Goal: Transaction & Acquisition: Book appointment/travel/reservation

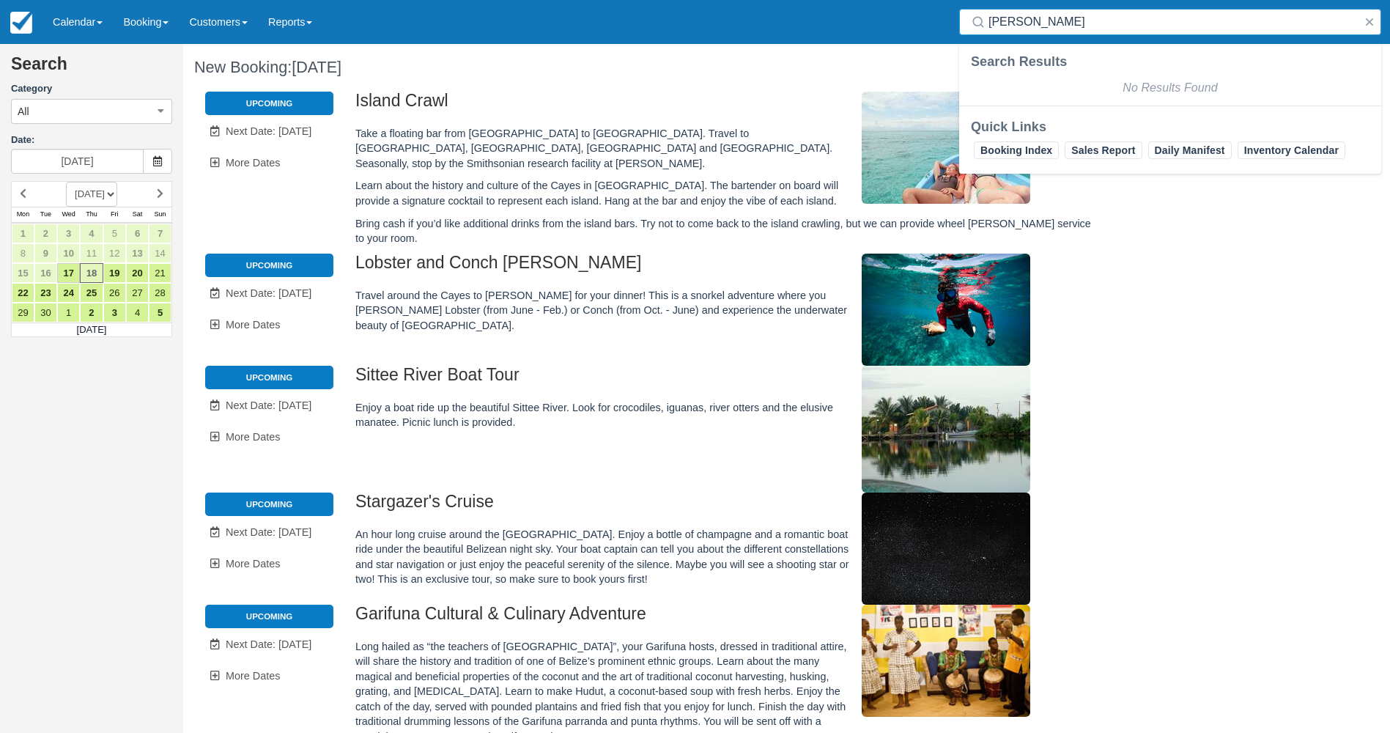
scroll to position [73, 0]
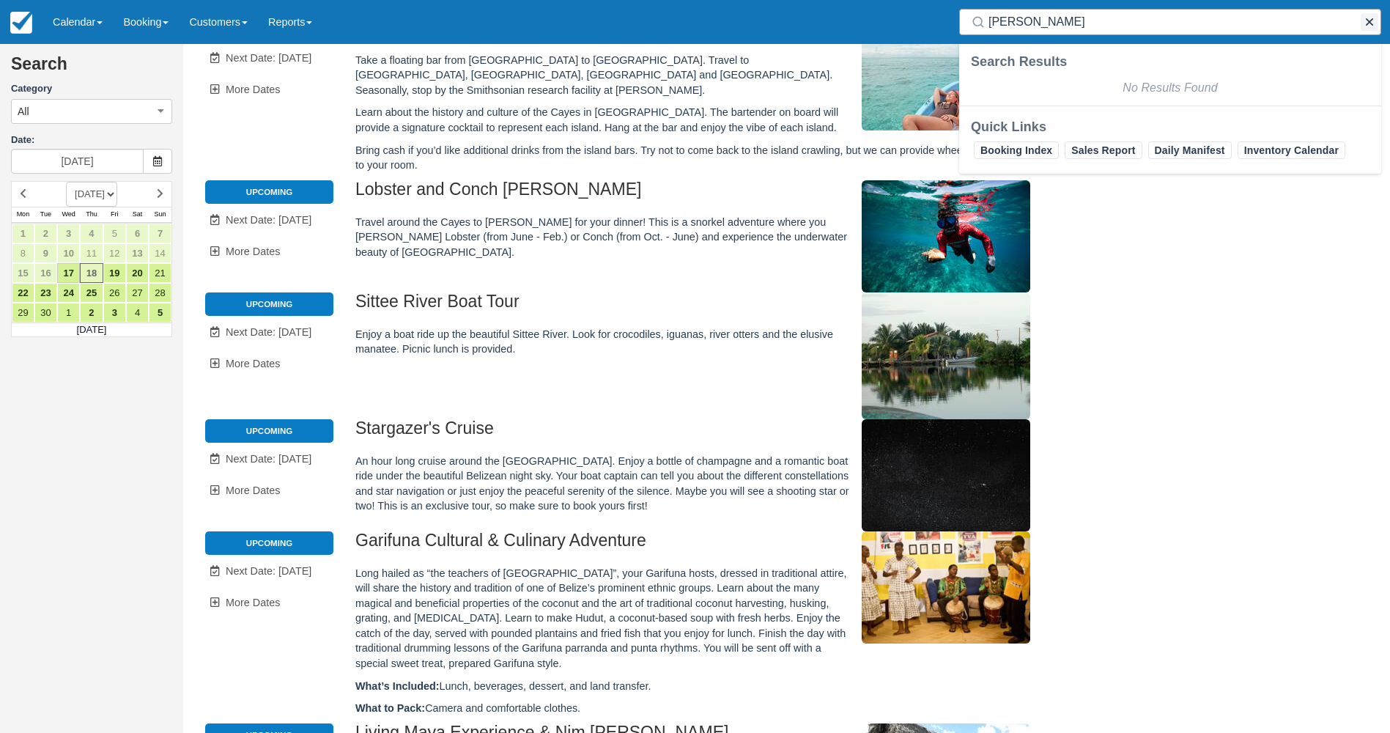
click at [1368, 28] on button "button" at bounding box center [1370, 22] width 18 height 18
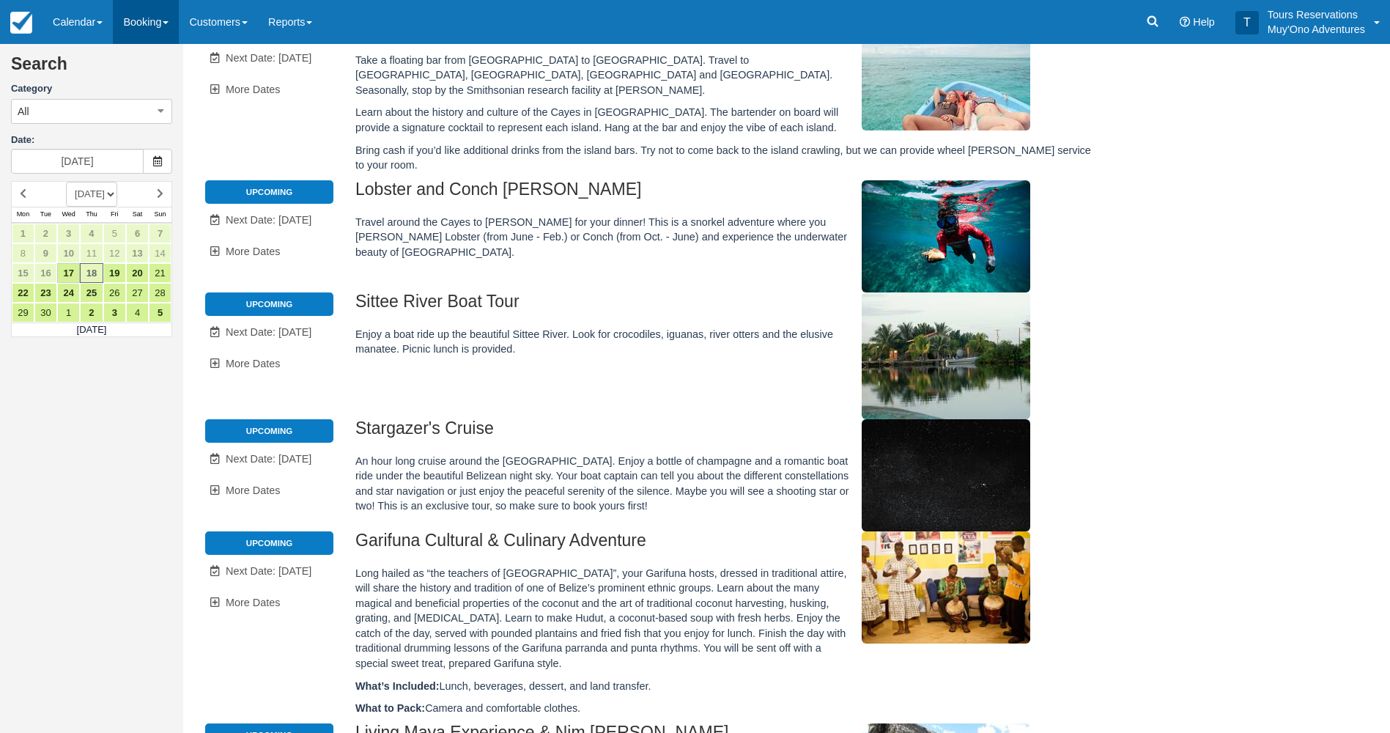
click at [133, 17] on link "Booking" at bounding box center [146, 22] width 66 height 44
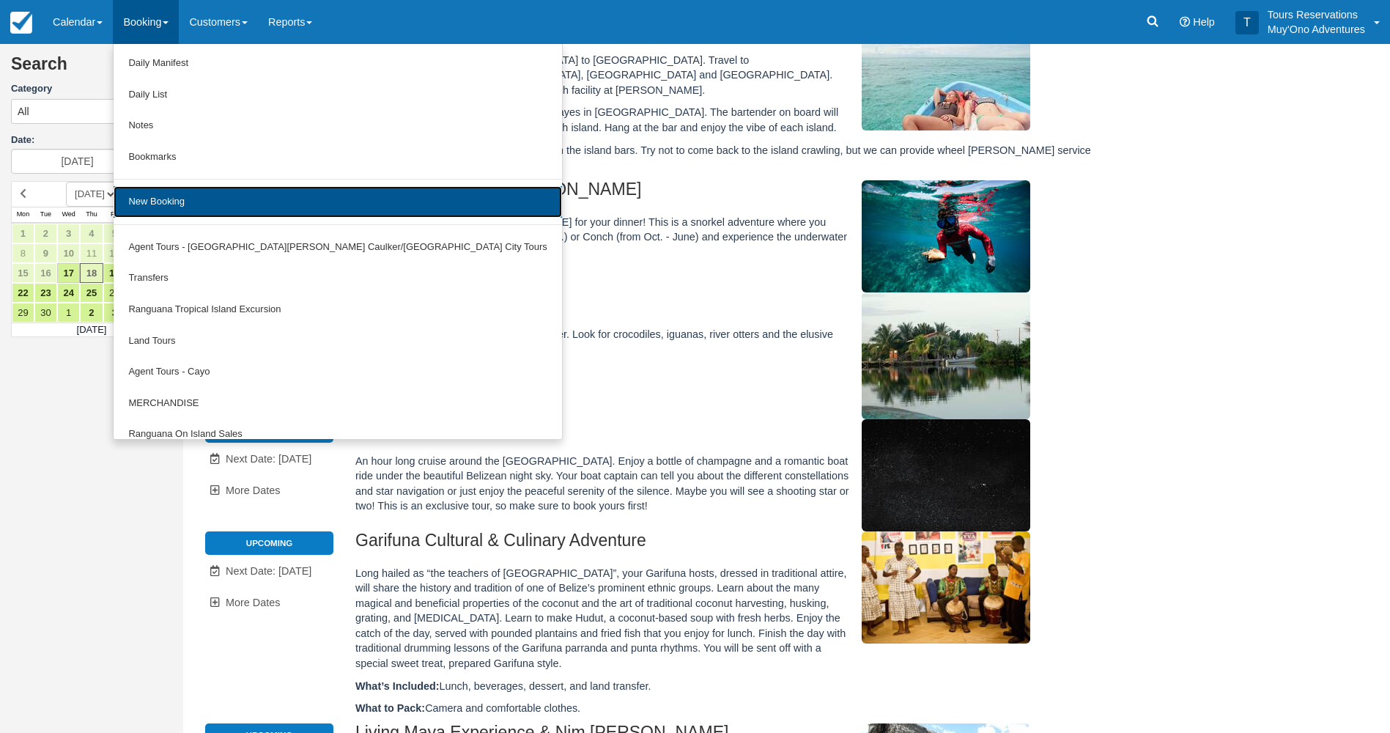
click at [166, 188] on link "New Booking" at bounding box center [338, 202] width 448 height 32
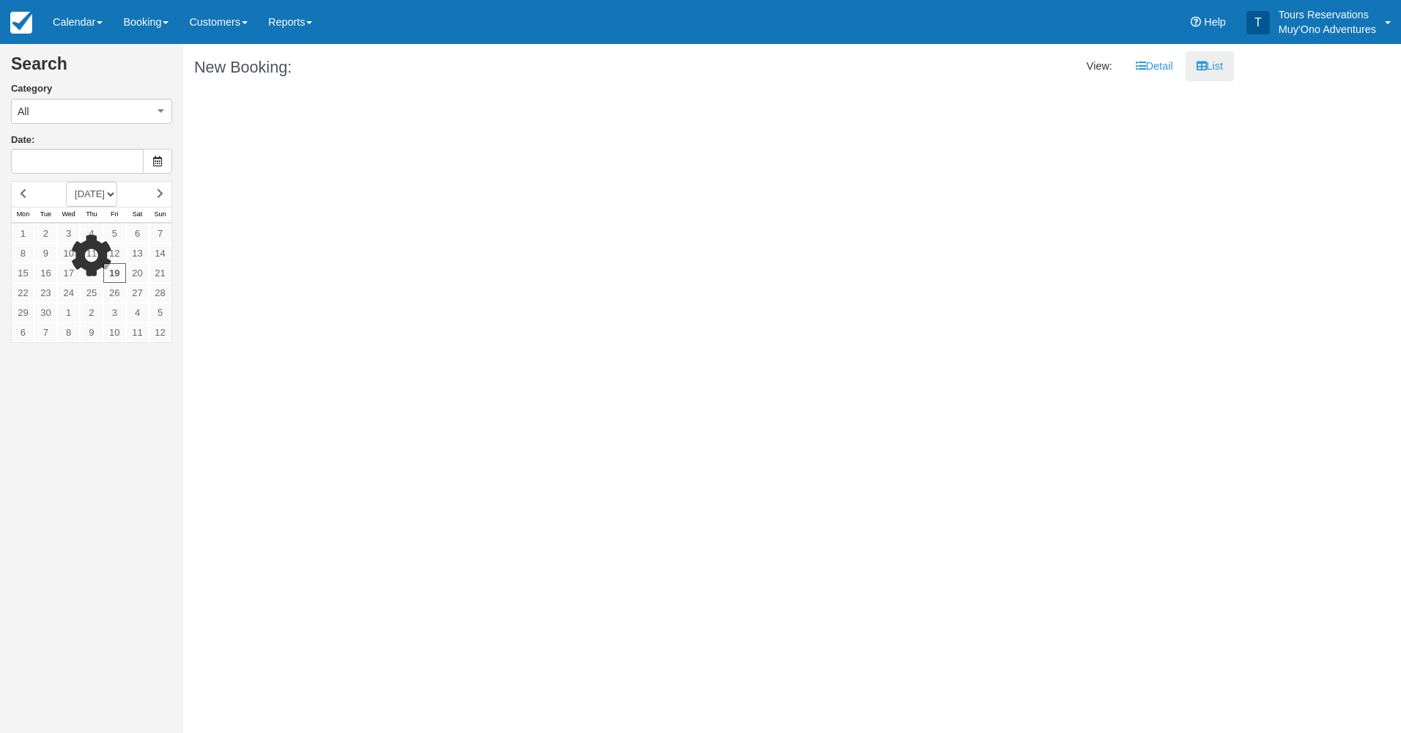
type input "[DATE]"
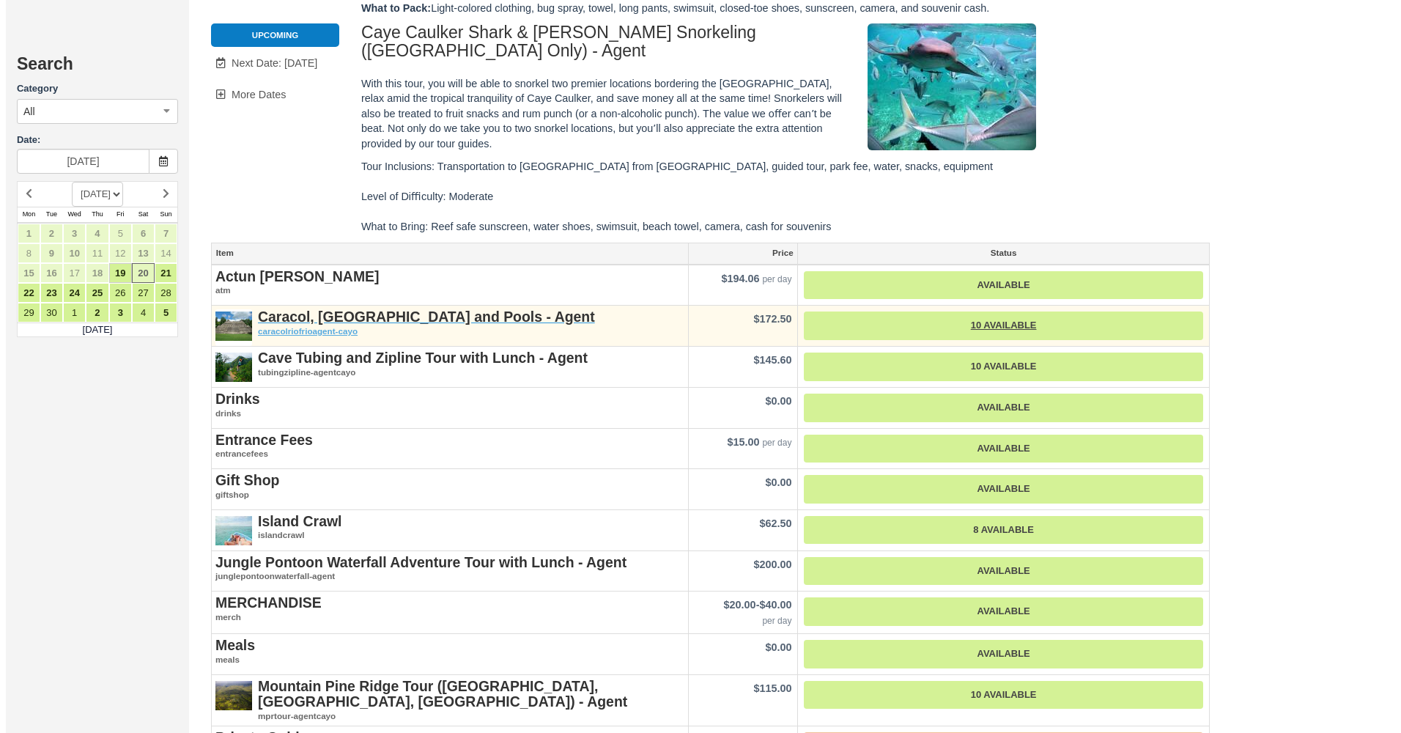
scroll to position [2272, 0]
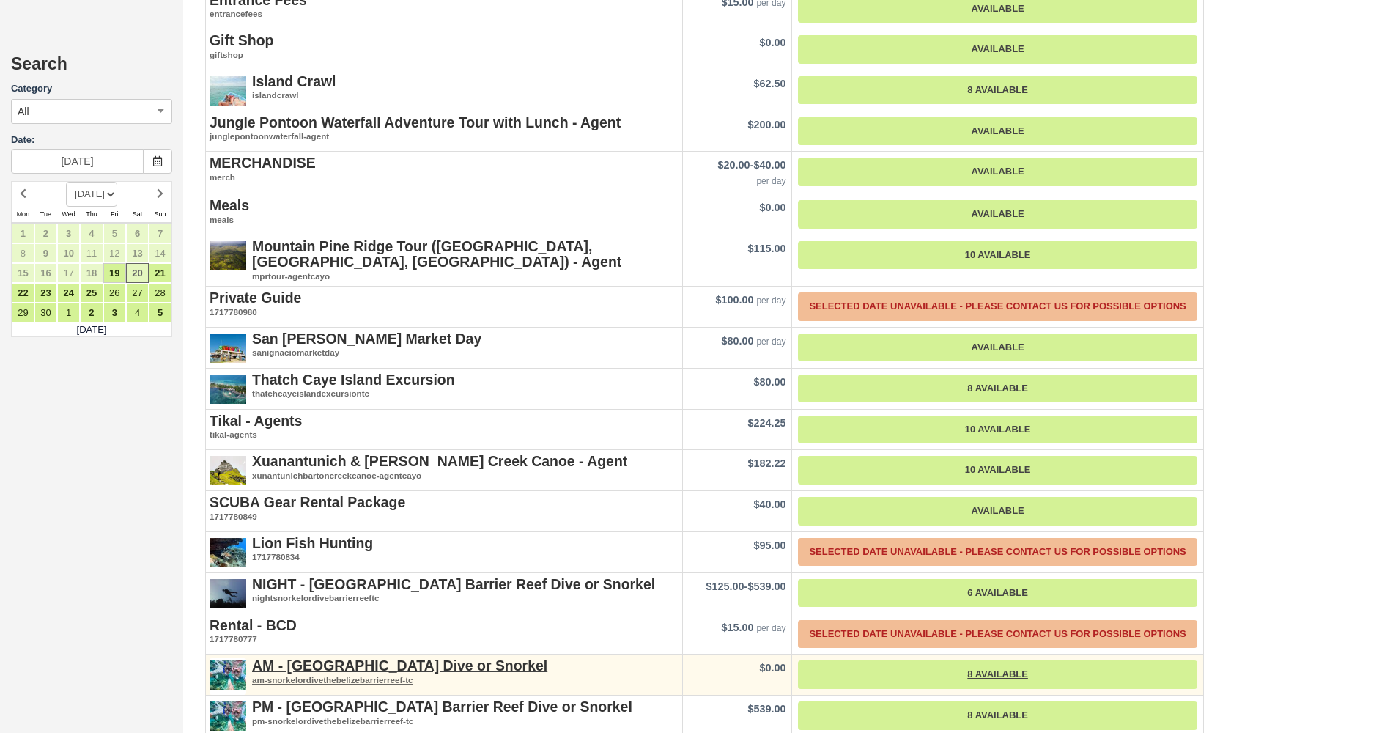
click at [375, 655] on div "AM - [GEOGRAPHIC_DATA] Dive or Snorkel am-snorkelordivethebelizebarrierreef-tc" at bounding box center [444, 672] width 476 height 35
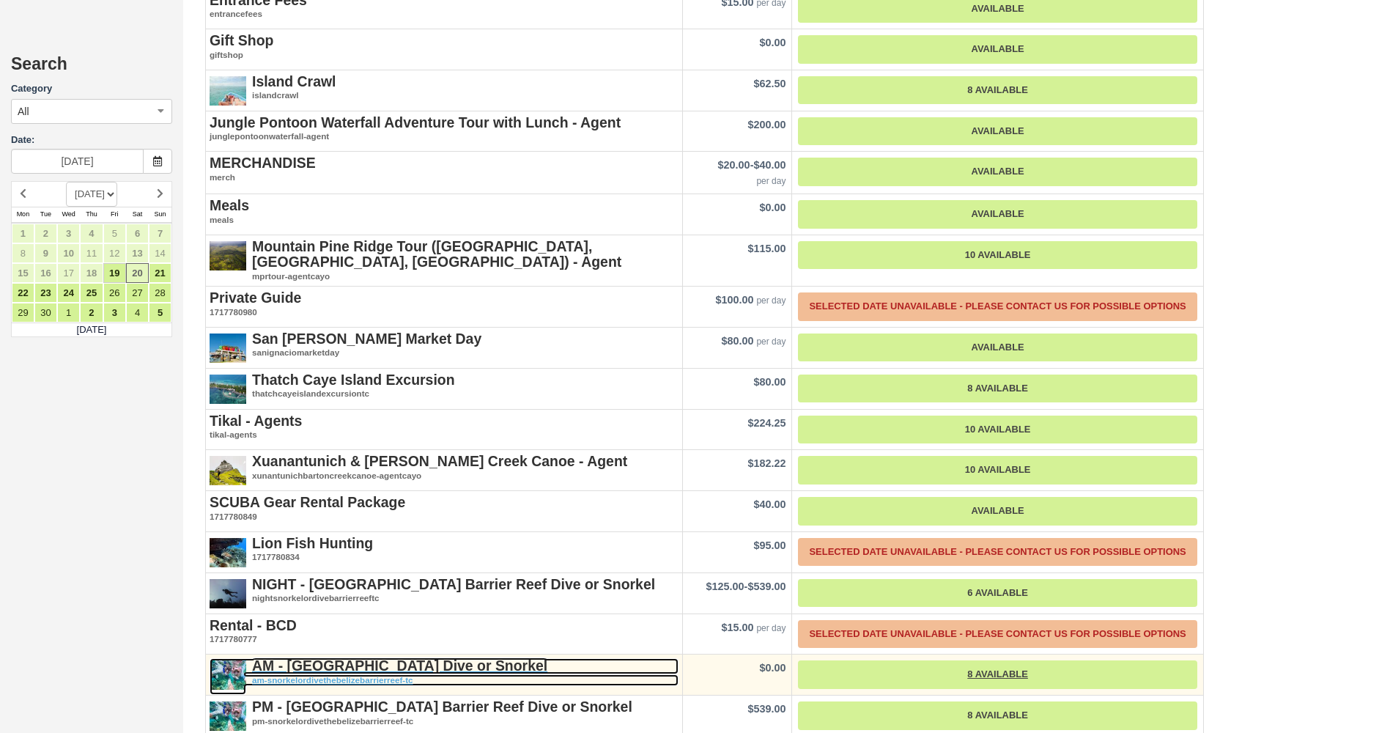
click at [376, 657] on strong "AM - [GEOGRAPHIC_DATA] Dive or Snorkel" at bounding box center [399, 665] width 295 height 16
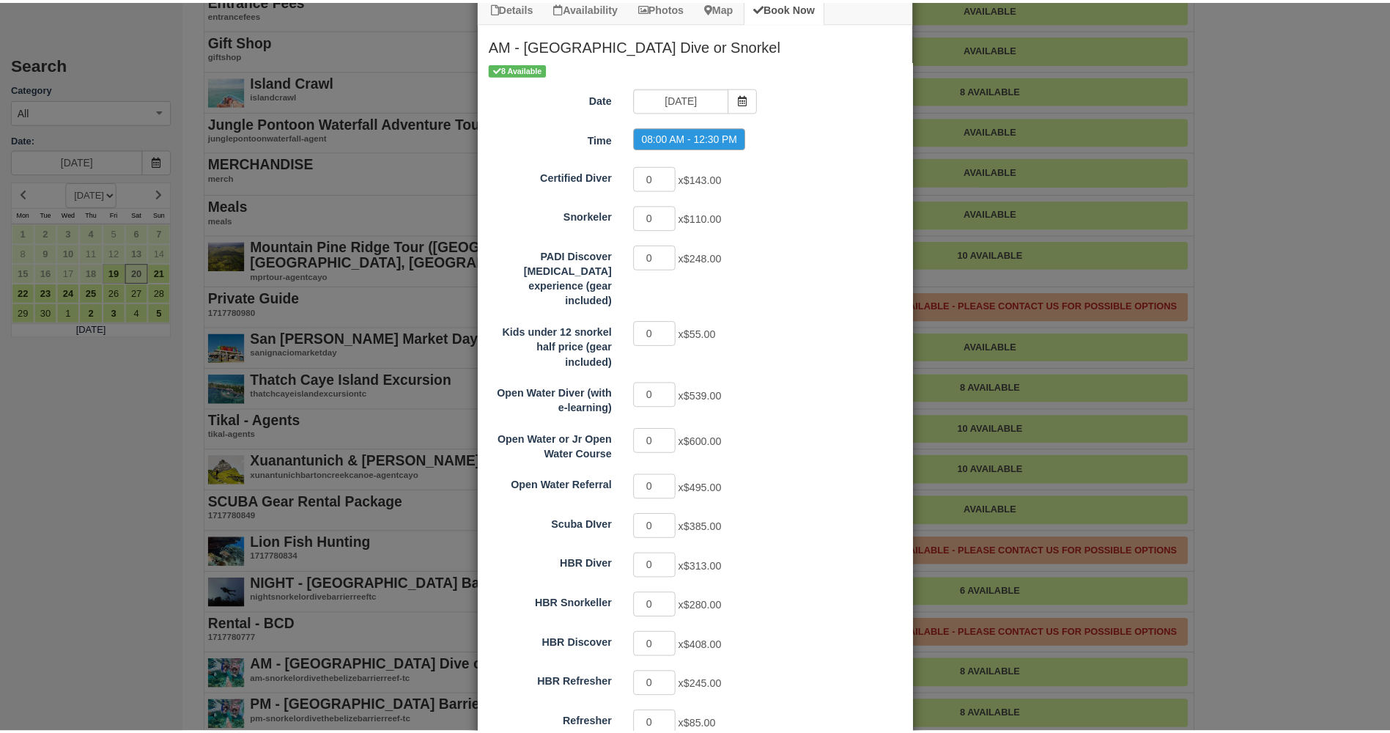
scroll to position [73, 0]
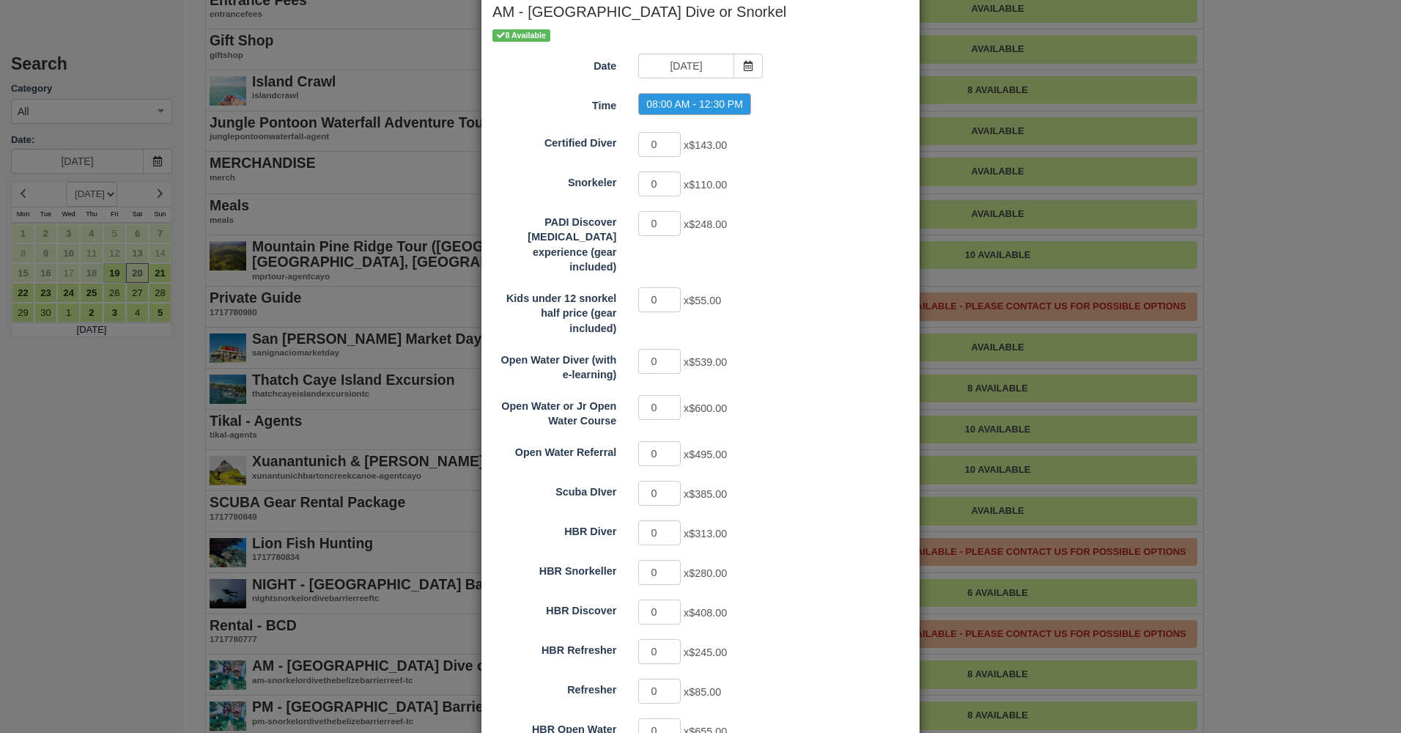
click at [1348, 250] on div "Details Availability Photos Map Book Now AM - [GEOGRAPHIC_DATA] Dive or Snorkel…" at bounding box center [700, 366] width 1401 height 733
